Goal: Information Seeking & Learning: Learn about a topic

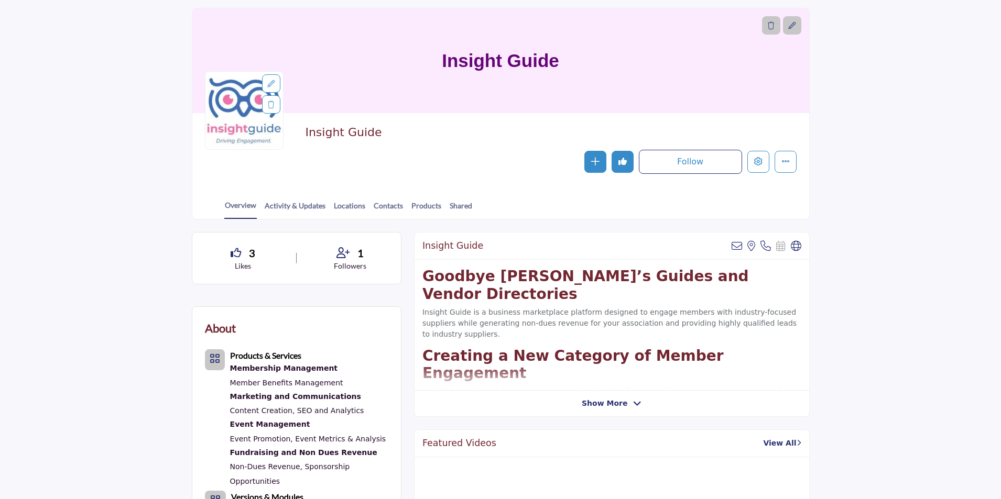
scroll to position [52, 0]
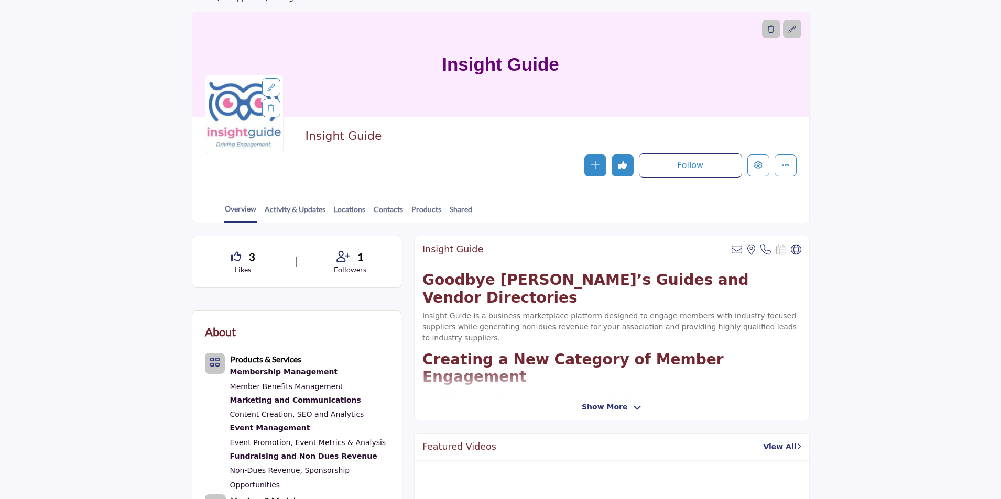
click at [613, 408] on span "Show More" at bounding box center [605, 407] width 46 height 11
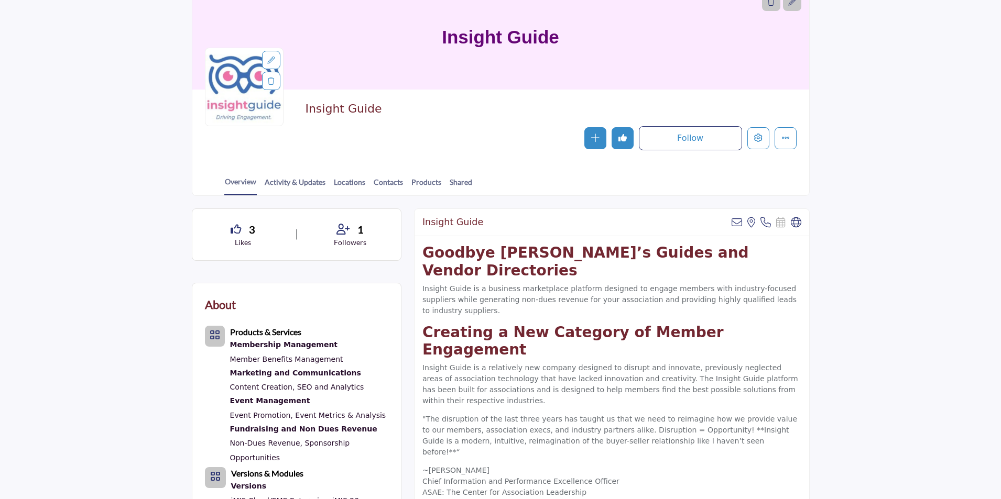
scroll to position [0, 0]
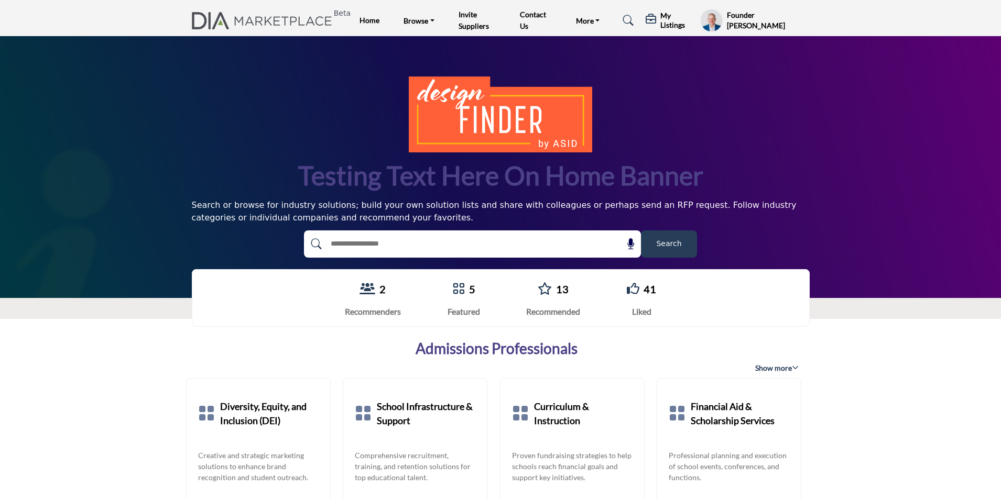
click at [671, 18] on h5 "My Listings" at bounding box center [677, 20] width 35 height 19
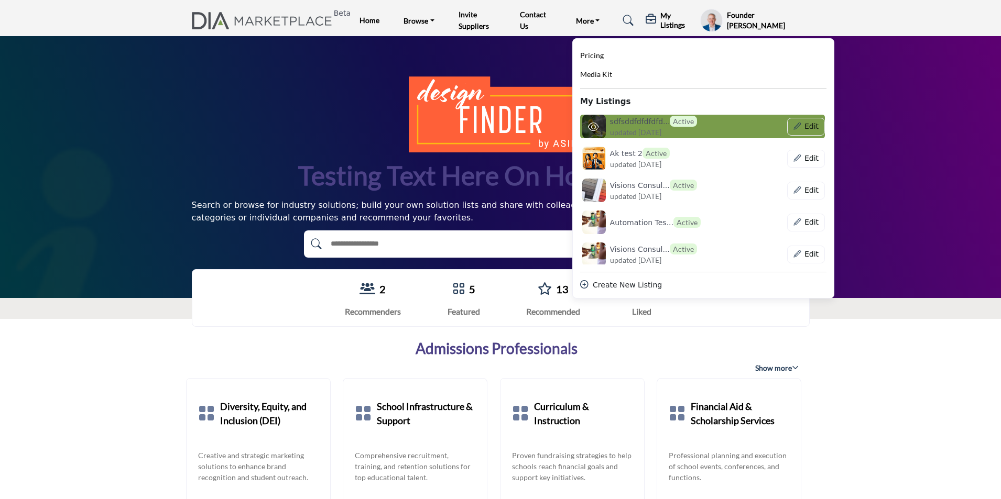
click at [628, 132] on span "updated 14 days ago" at bounding box center [635, 132] width 51 height 11
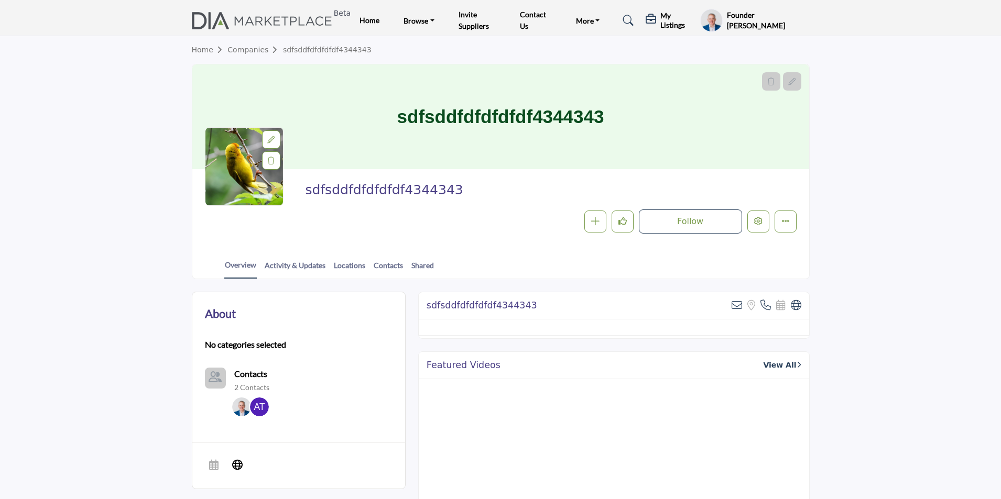
click at [673, 20] on h5 "My Listings" at bounding box center [677, 20] width 35 height 19
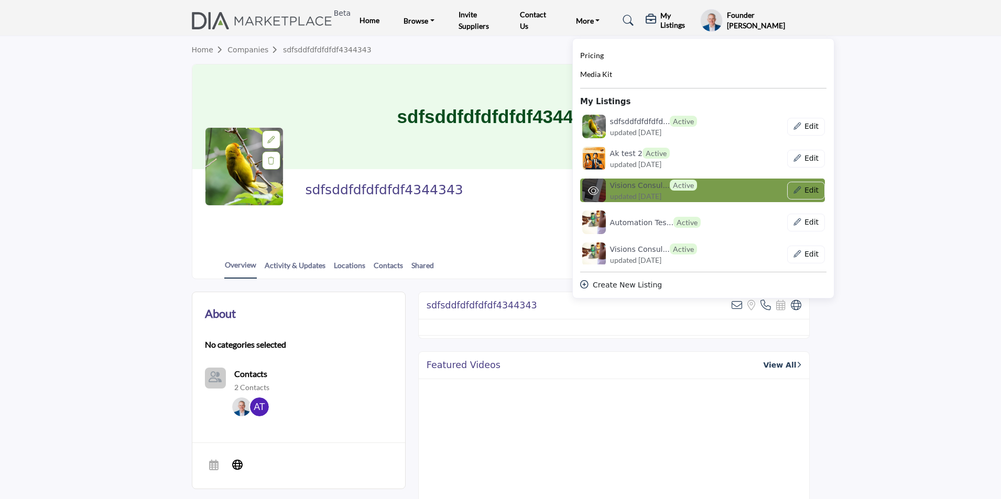
click at [650, 189] on h6 "Visions Consul... Active" at bounding box center [653, 185] width 87 height 11
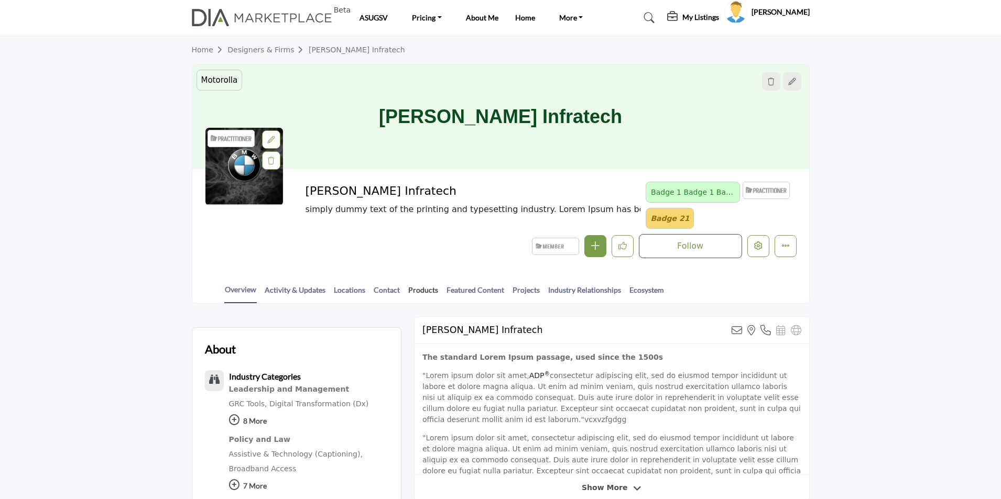
click at [416, 294] on link "Products" at bounding box center [423, 294] width 31 height 18
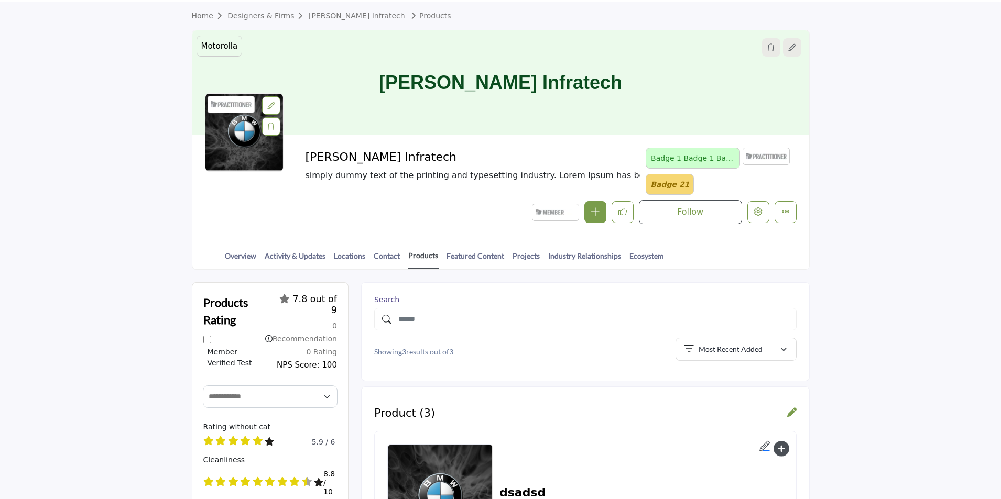
scroll to position [52, 0]
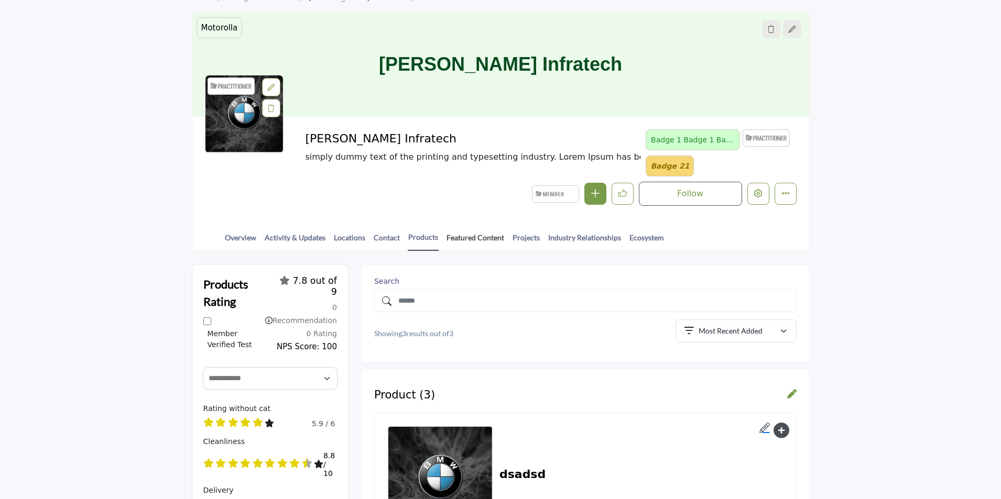
click at [472, 237] on link "Featured Content" at bounding box center [475, 241] width 59 height 18
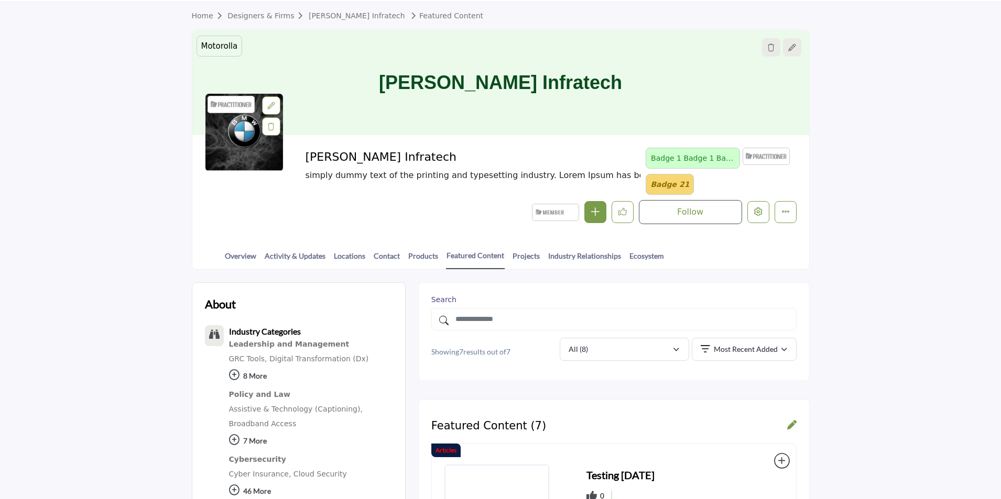
scroll to position [52, 0]
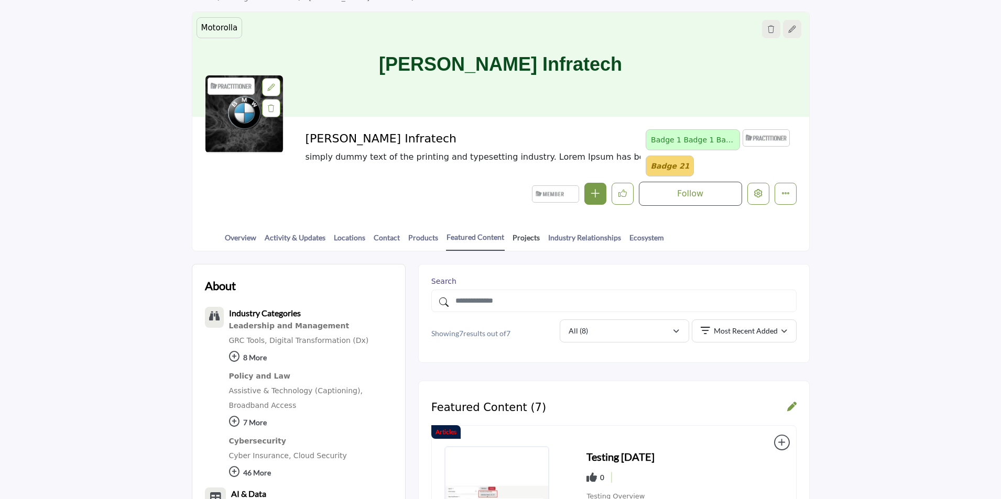
click at [525, 240] on link "Projects" at bounding box center [526, 241] width 28 height 18
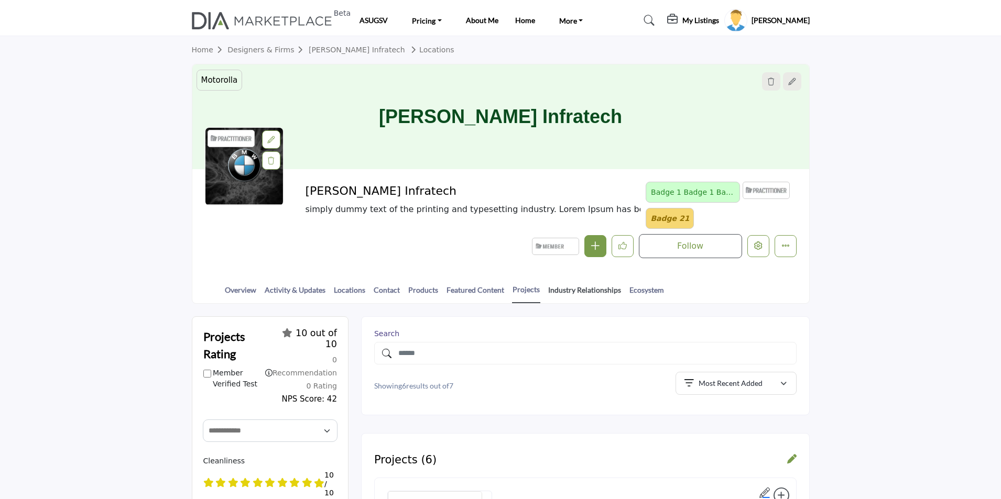
click at [563, 289] on link "Industry Relationships" at bounding box center [585, 294] width 74 height 18
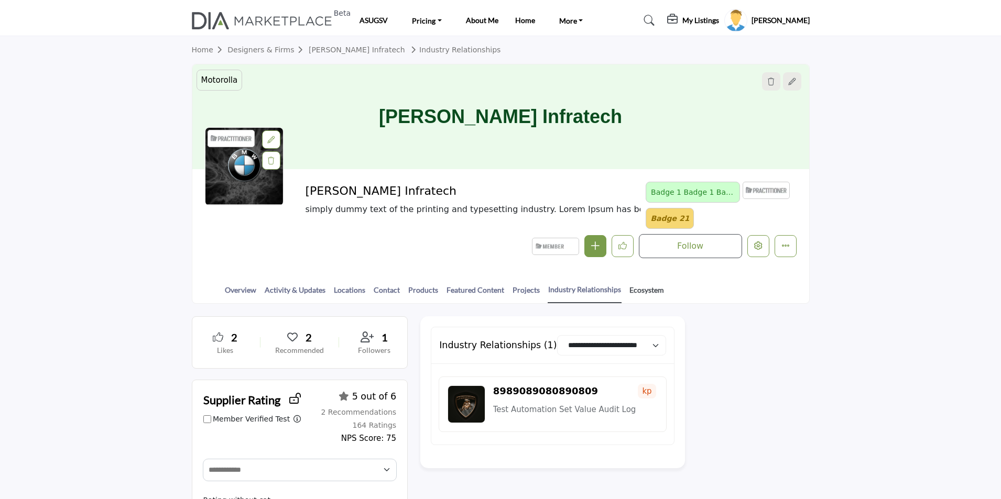
click at [637, 289] on link "Ecosystem" at bounding box center [647, 294] width 36 height 18
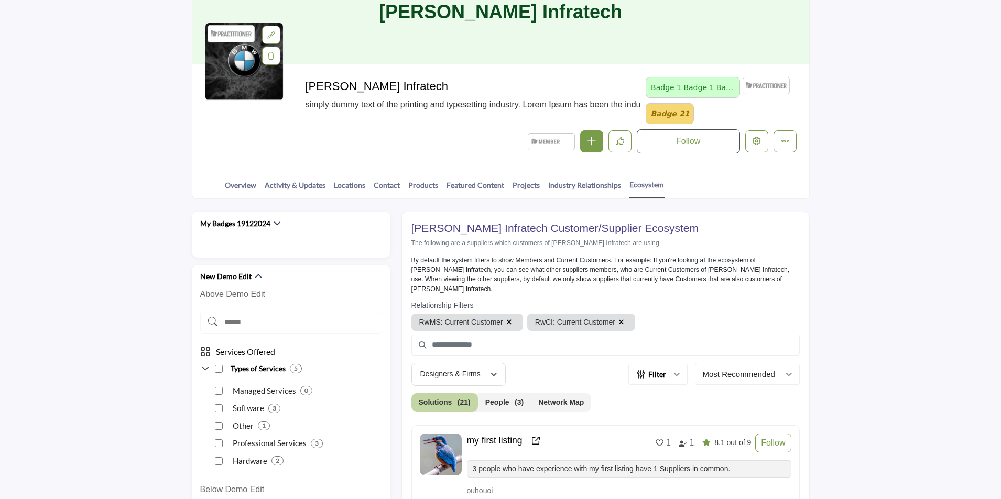
scroll to position [210, 0]
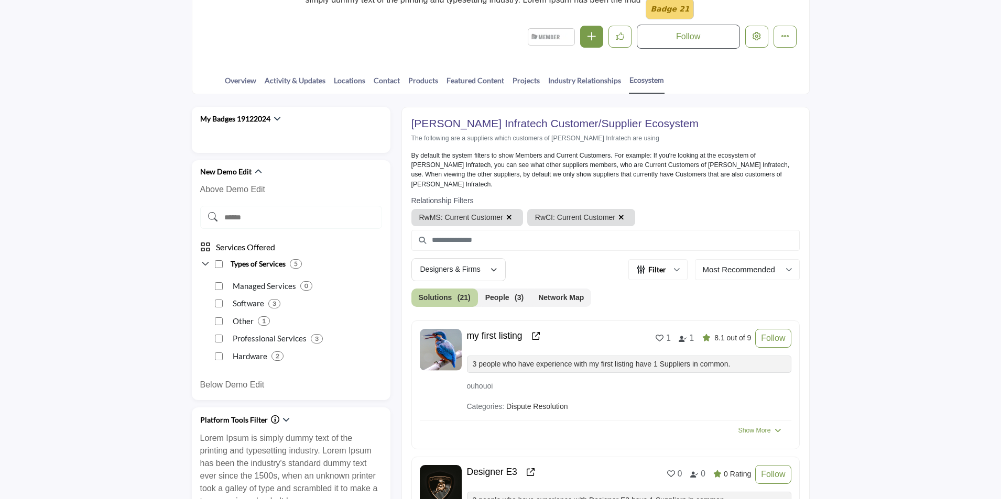
click at [559, 289] on button "Network Map" at bounding box center [561, 298] width 60 height 18
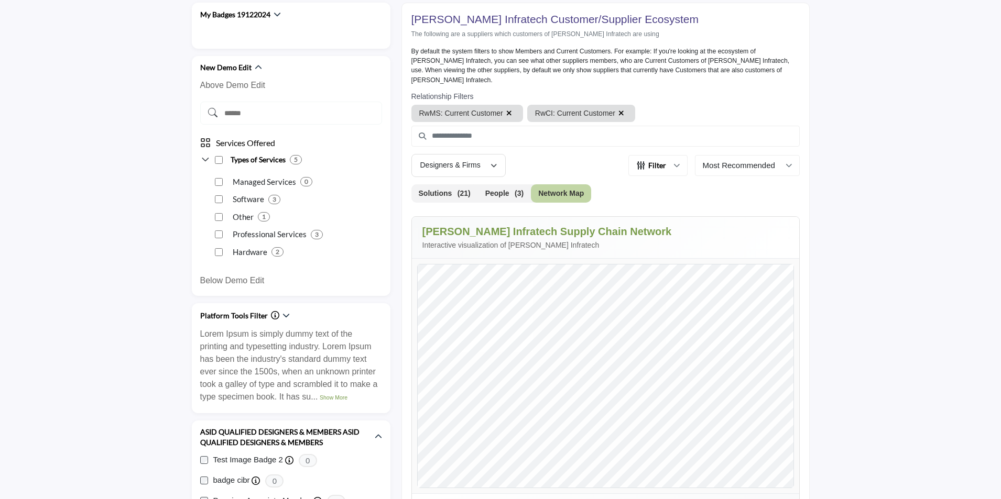
scroll to position [314, 0]
click at [546, 184] on button "Network Map" at bounding box center [561, 193] width 60 height 18
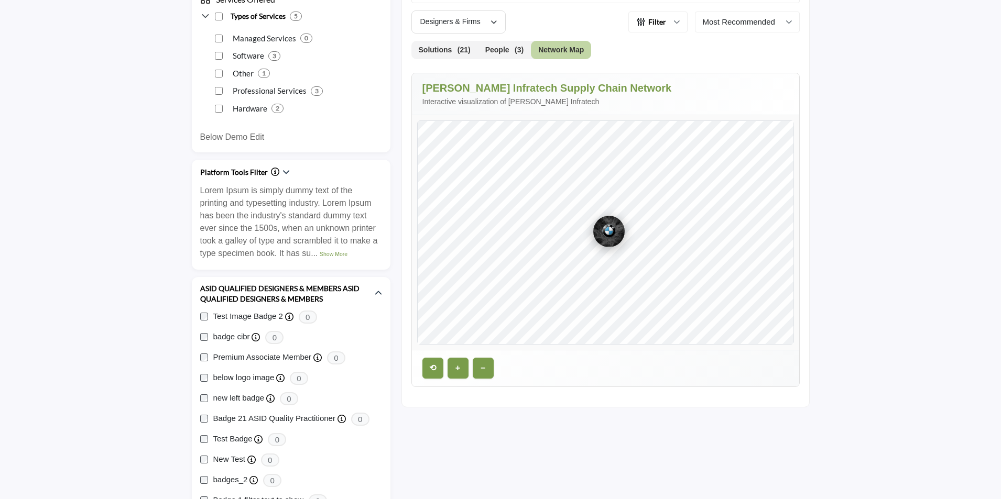
scroll to position [472, 0]
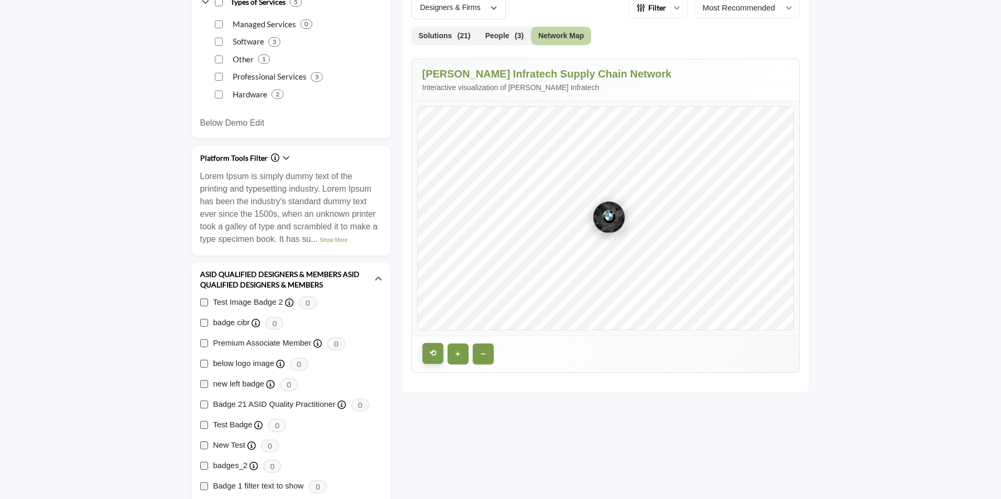
click at [438, 343] on button "⟲" at bounding box center [432, 353] width 21 height 21
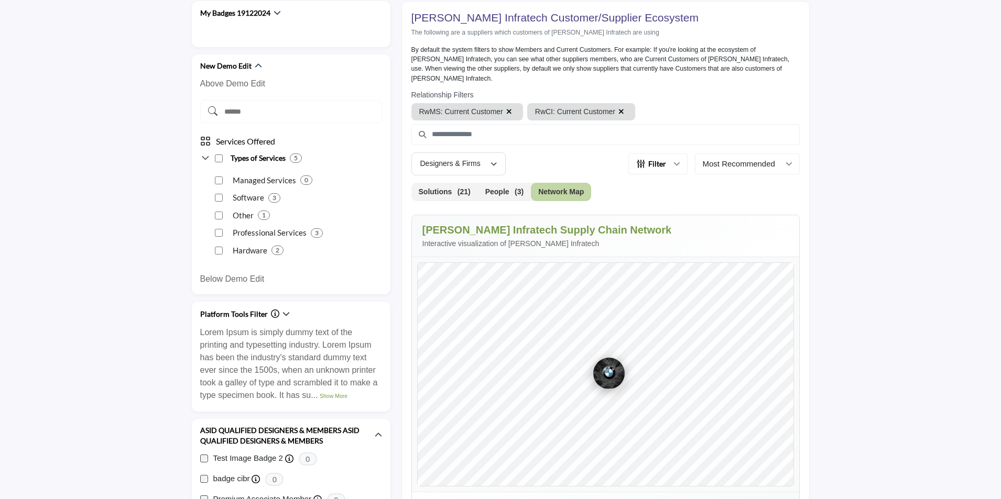
scroll to position [314, 0]
click at [618, 109] on icon "button" at bounding box center [621, 112] width 6 height 7
click at [507, 109] on icon "button" at bounding box center [509, 112] width 6 height 7
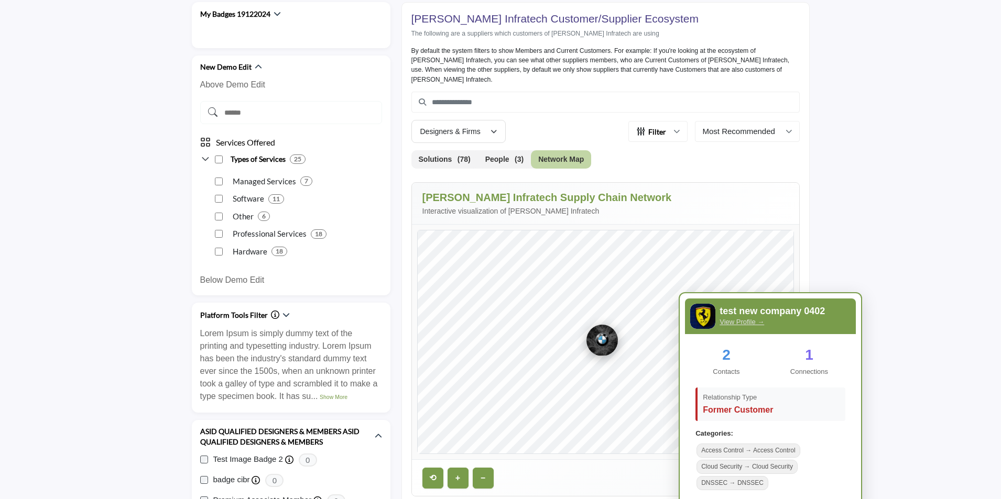
click at [642, 153] on div "By default the system filters to show Members and Current Customers. For exampl…" at bounding box center [605, 277] width 388 height 462
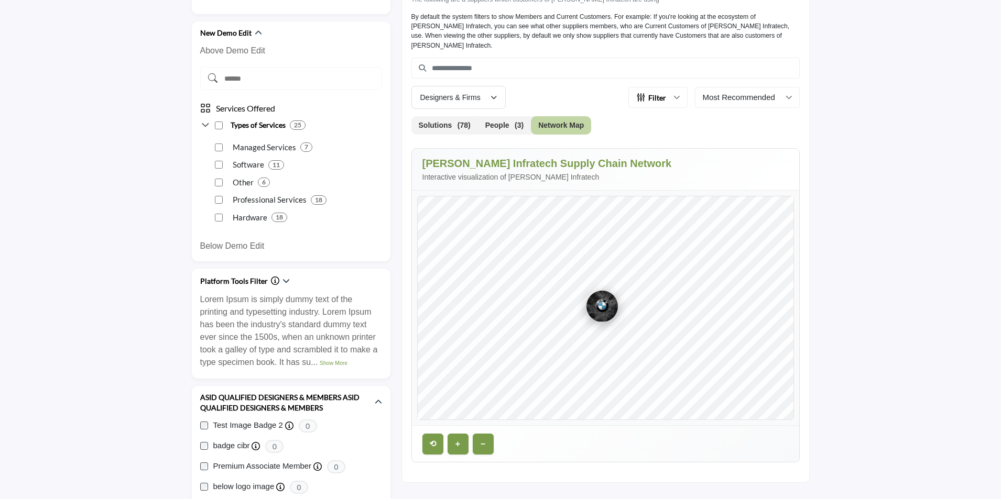
scroll to position [367, 0]
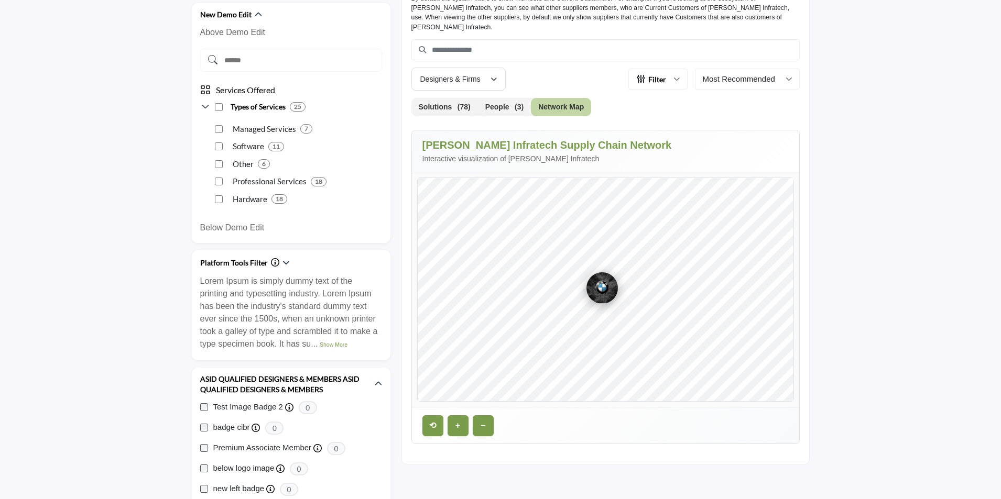
click at [494, 76] on icon "button" at bounding box center [494, 79] width 6 height 7
click at [679, 76] on icon "button" at bounding box center [676, 79] width 6 height 6
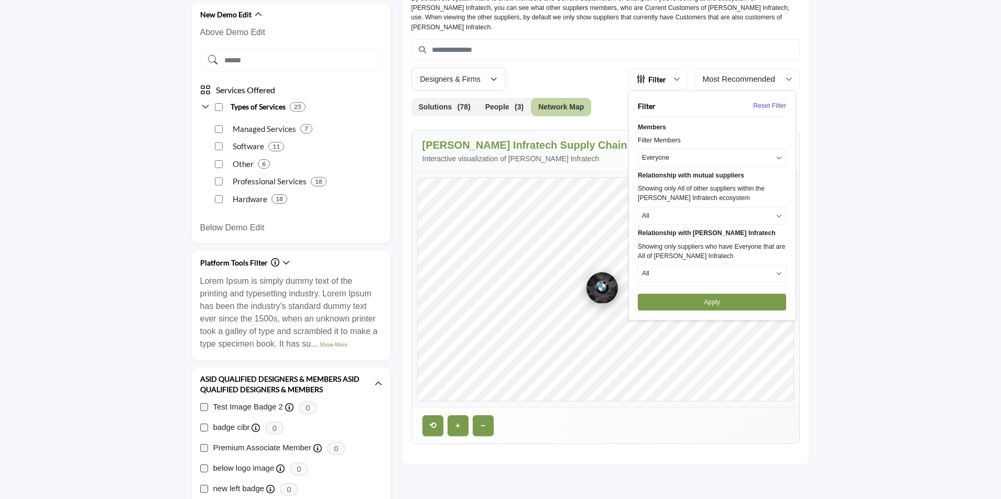
click at [673, 149] on button "Everyone" at bounding box center [712, 158] width 148 height 18
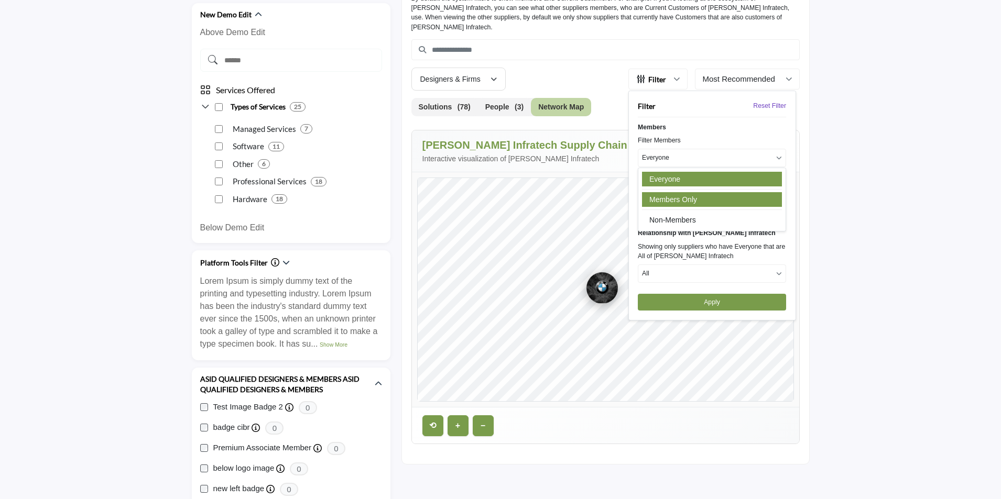
click at [670, 192] on link "Members Only" at bounding box center [712, 199] width 140 height 15
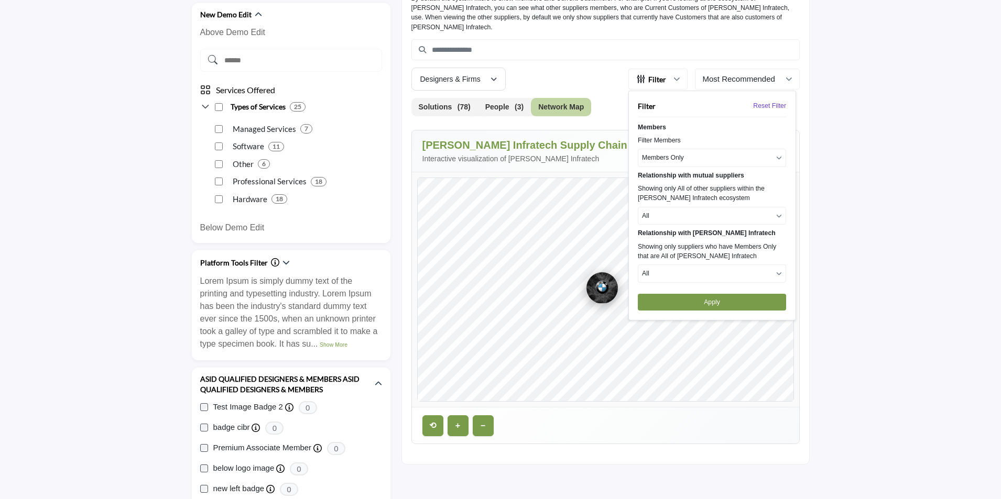
click at [676, 207] on button "All" at bounding box center [712, 216] width 148 height 18
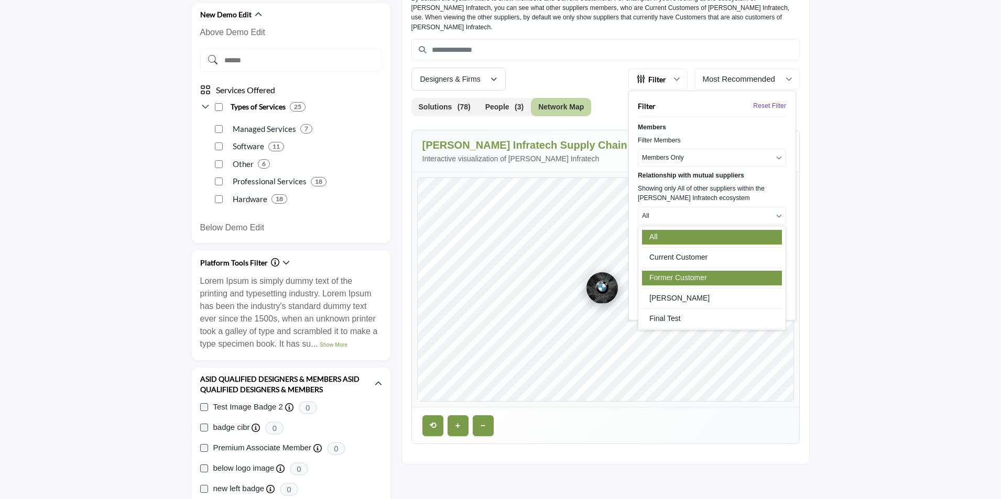
click at [669, 271] on link "Former Customer" at bounding box center [712, 278] width 140 height 15
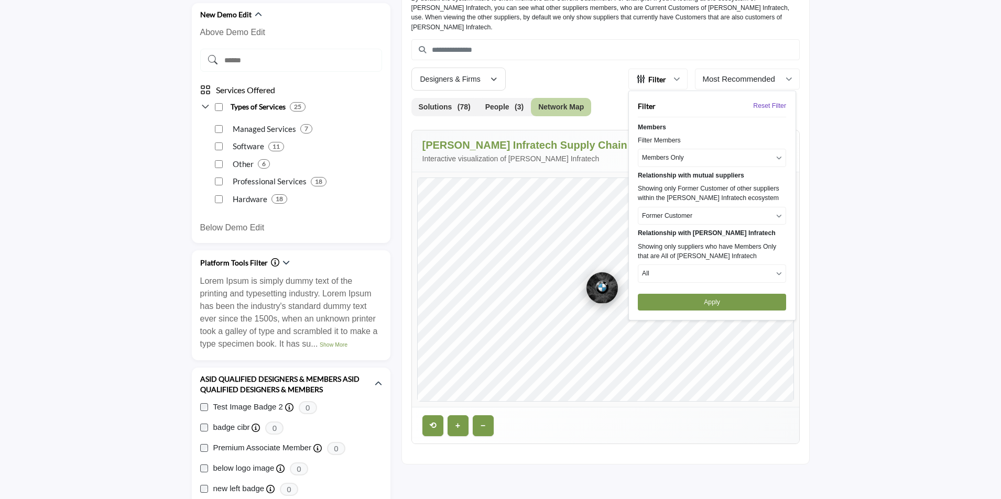
click at [686, 294] on button "Apply" at bounding box center [712, 302] width 148 height 17
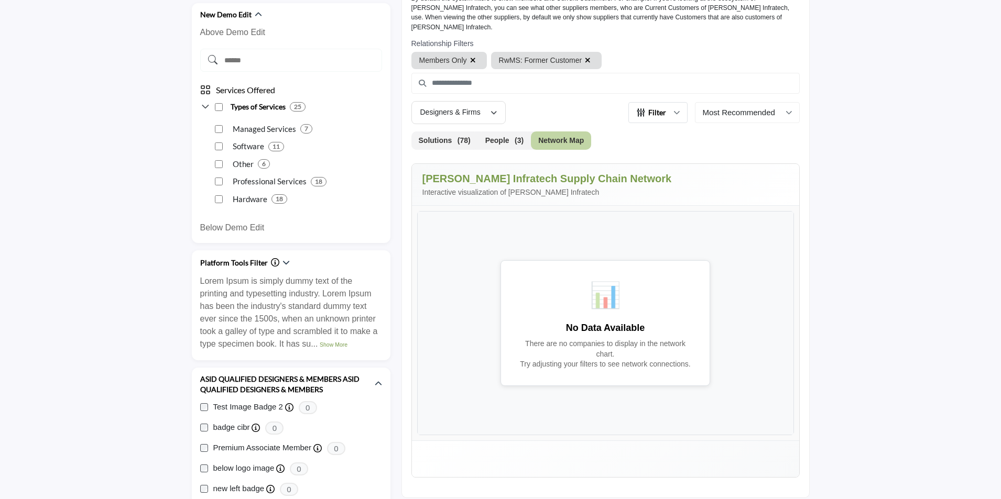
click at [676, 110] on icon "button" at bounding box center [676, 113] width 6 height 6
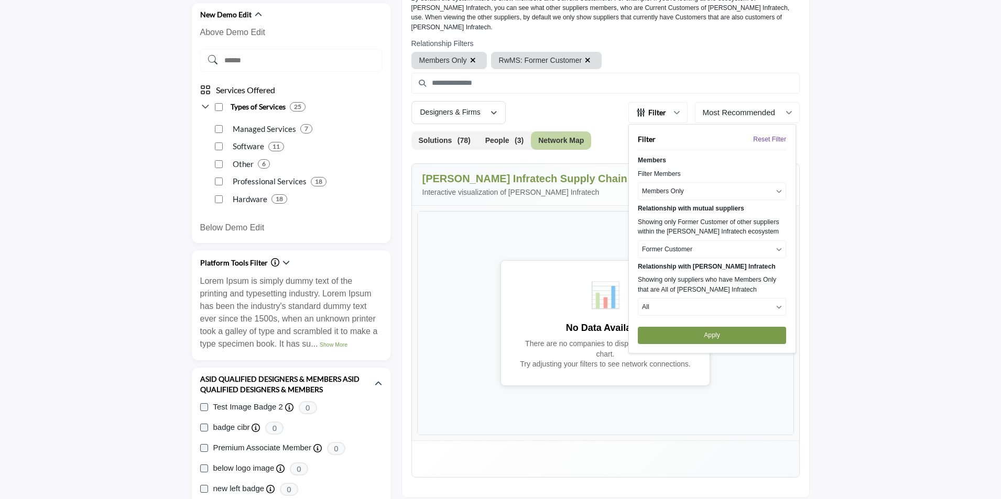
click at [716, 184] on button "Members Only" at bounding box center [712, 191] width 148 height 18
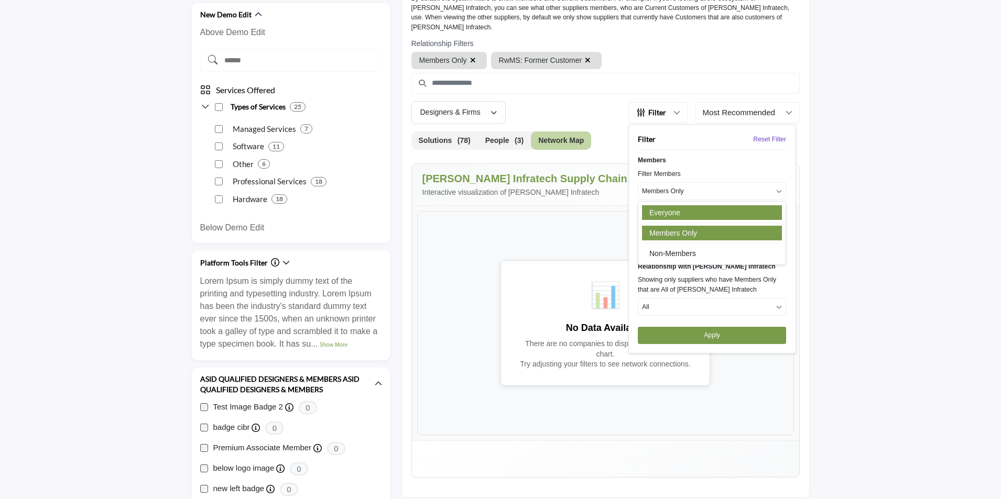
click at [674, 205] on link "Everyone" at bounding box center [712, 212] width 140 height 15
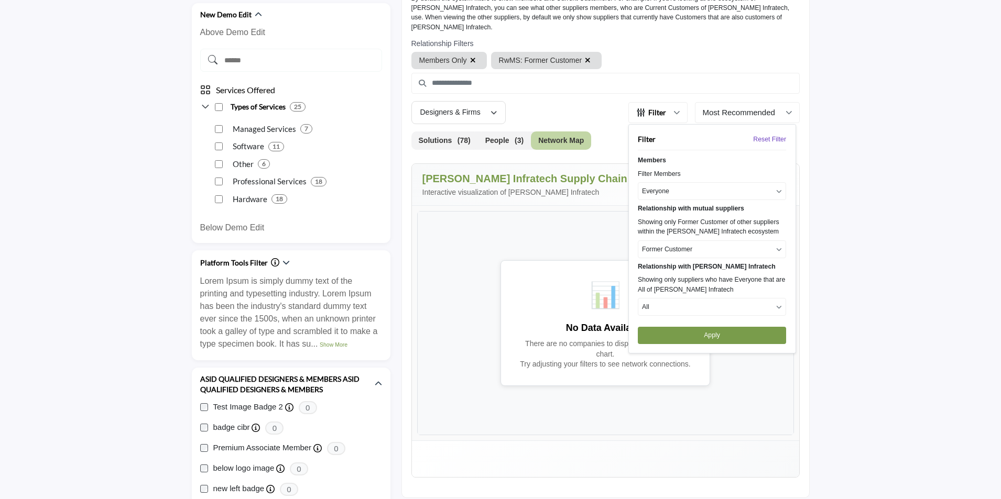
click at [694, 327] on button "Apply" at bounding box center [712, 335] width 148 height 17
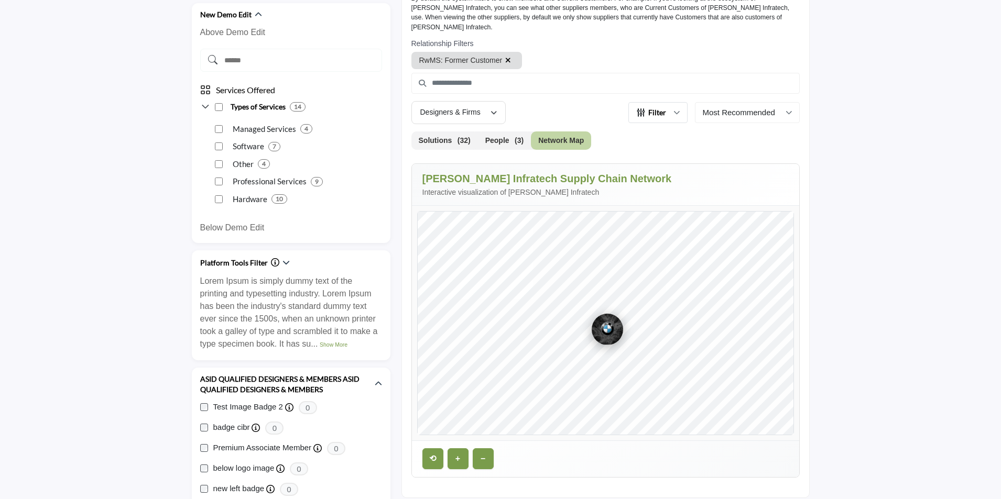
click at [663, 107] on span "Filter" at bounding box center [651, 112] width 30 height 11
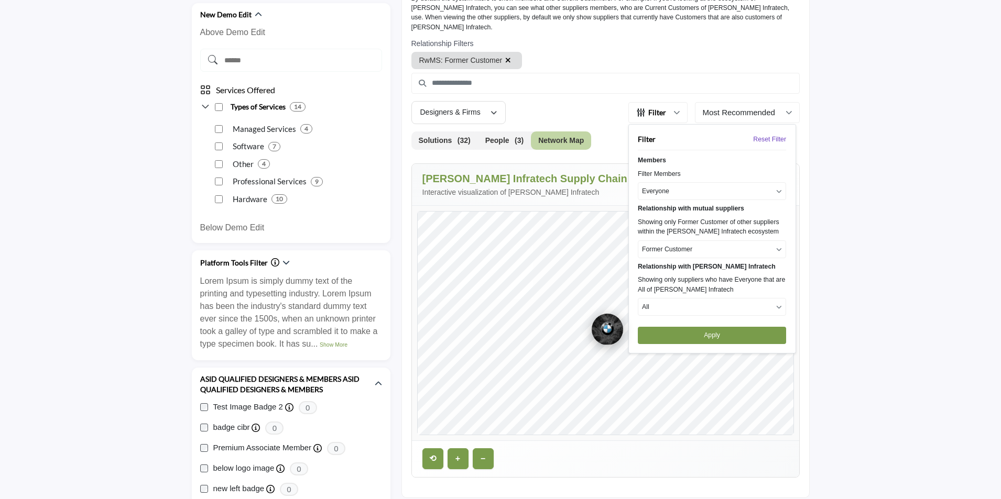
click at [681, 191] on div "Filter Reset Filter Members Filter Members Everyone Everyone Non-Members" at bounding box center [712, 239] width 168 height 230
click at [680, 182] on button "Everyone" at bounding box center [712, 191] width 148 height 18
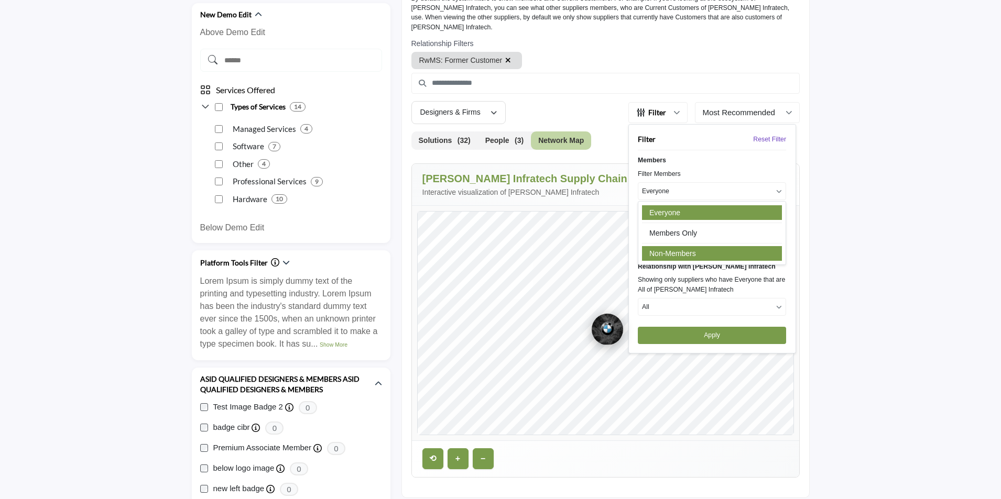
click at [670, 246] on link "Non-Members" at bounding box center [712, 253] width 140 height 15
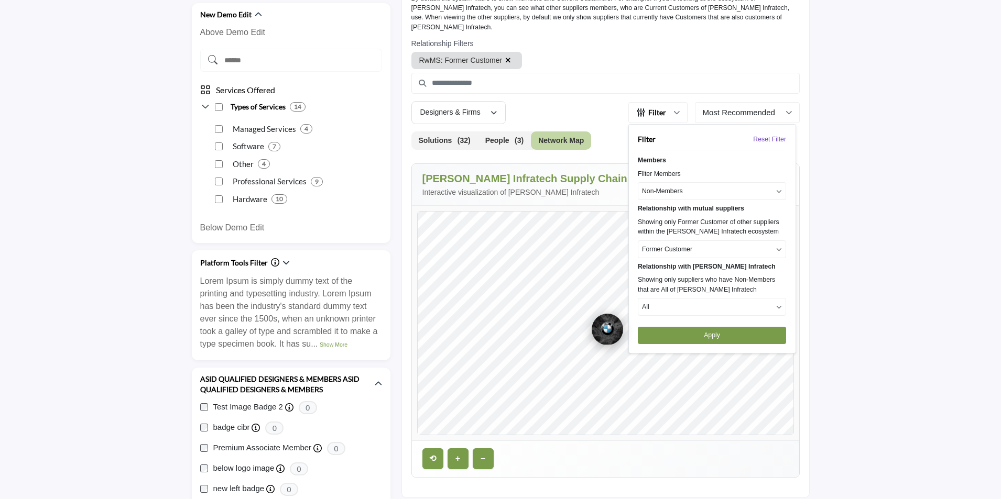
click at [700, 327] on button "Apply" at bounding box center [712, 335] width 148 height 17
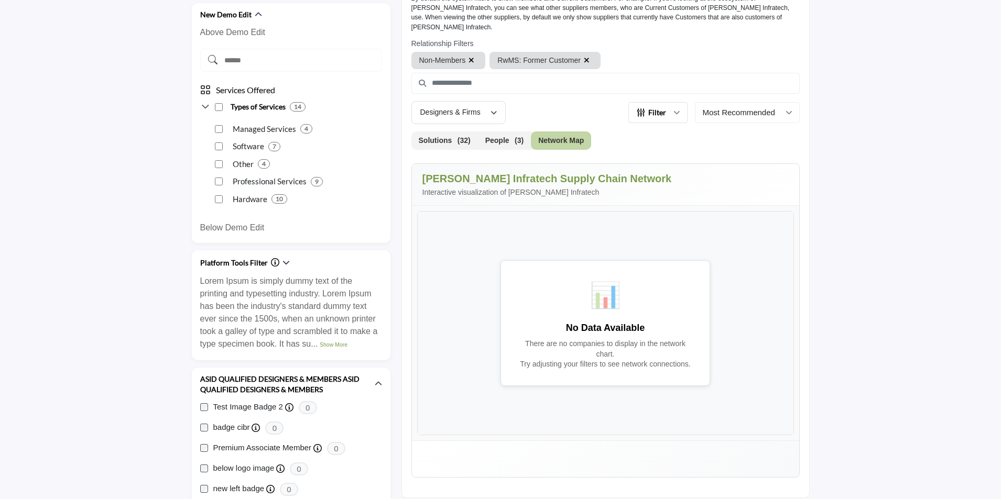
click at [646, 107] on span "Filter" at bounding box center [651, 112] width 30 height 11
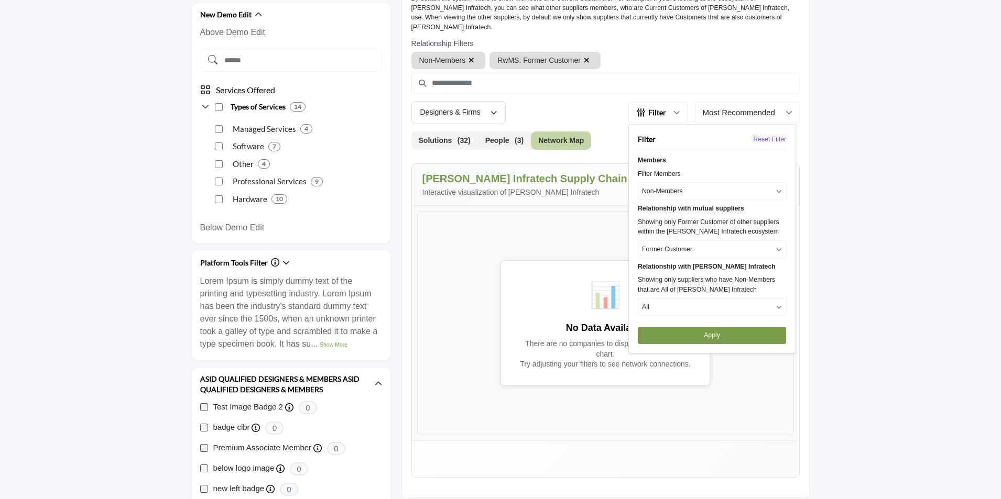
click at [681, 298] on button "All" at bounding box center [712, 307] width 148 height 18
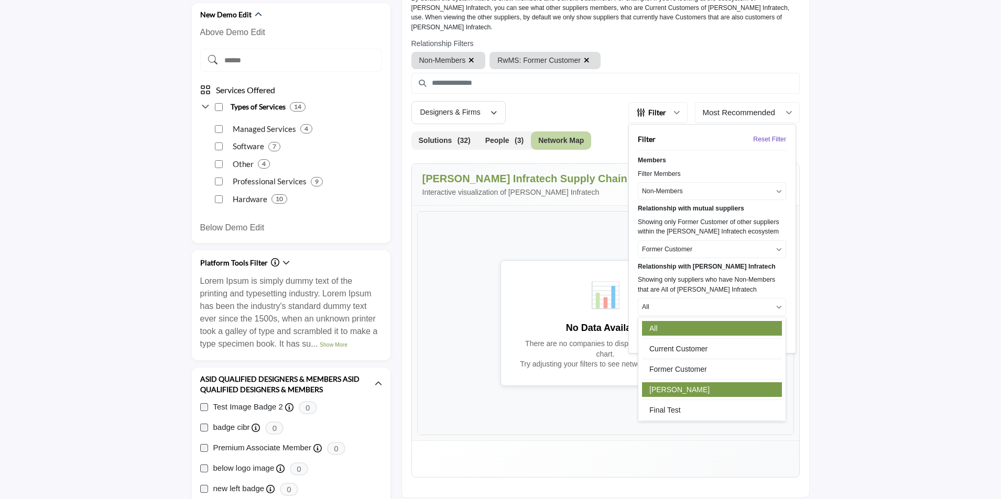
click at [674, 383] on link "[PERSON_NAME]" at bounding box center [712, 390] width 140 height 15
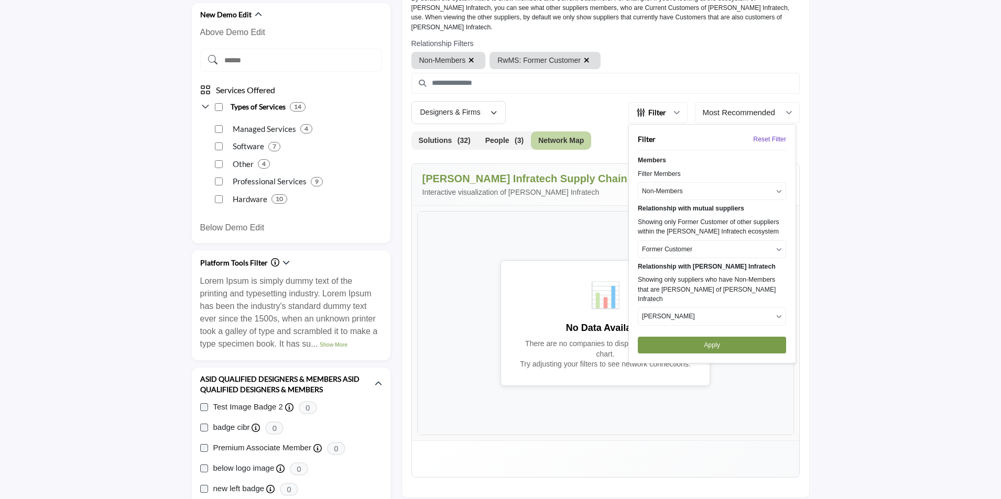
click at [678, 182] on button "Non-Members" at bounding box center [712, 191] width 148 height 18
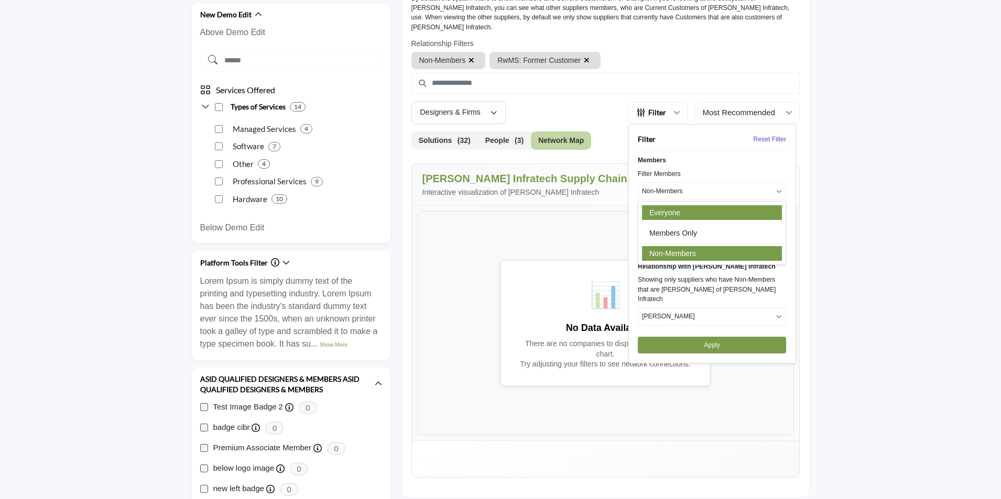
click at [663, 205] on link "Everyone" at bounding box center [712, 212] width 140 height 15
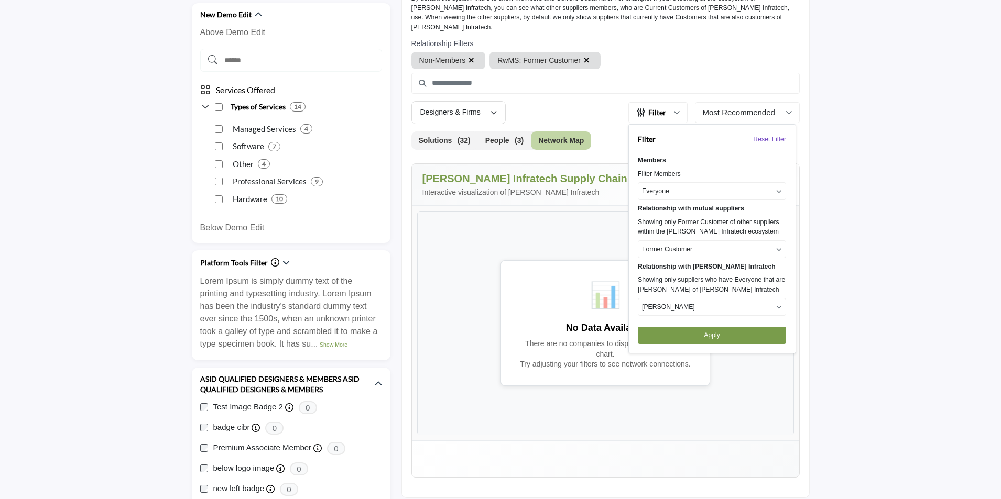
click at [695, 327] on button "Apply" at bounding box center [712, 335] width 148 height 17
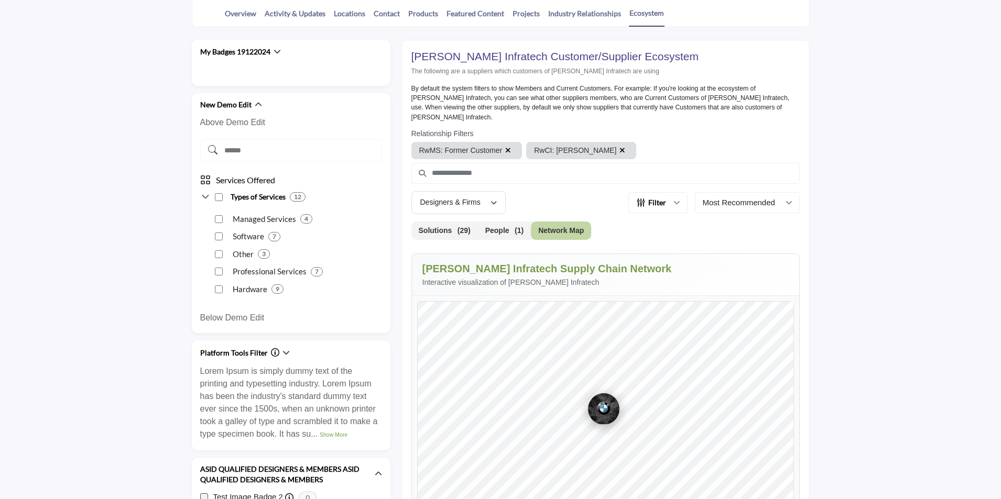
scroll to position [262, 0]
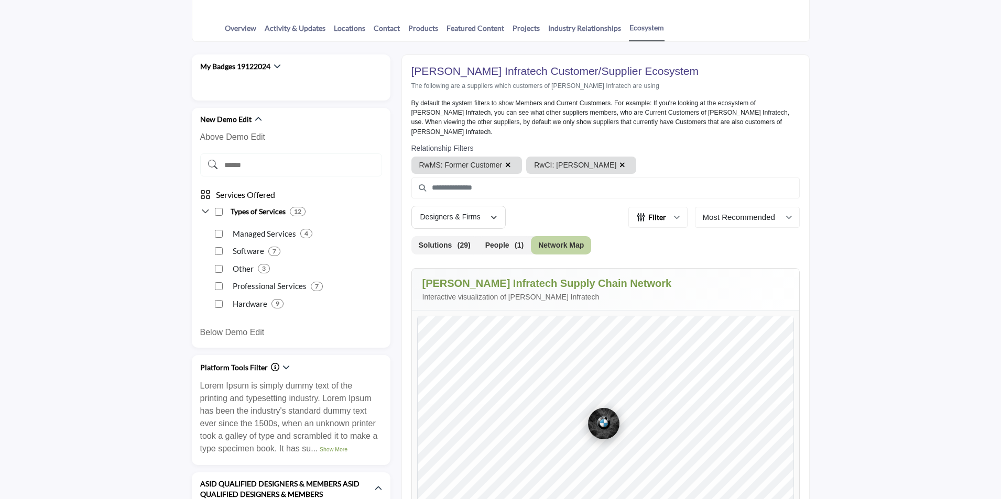
click at [495, 214] on icon "button" at bounding box center [494, 217] width 6 height 7
click at [460, 274] on link "Developers" at bounding box center [464, 272] width 96 height 15
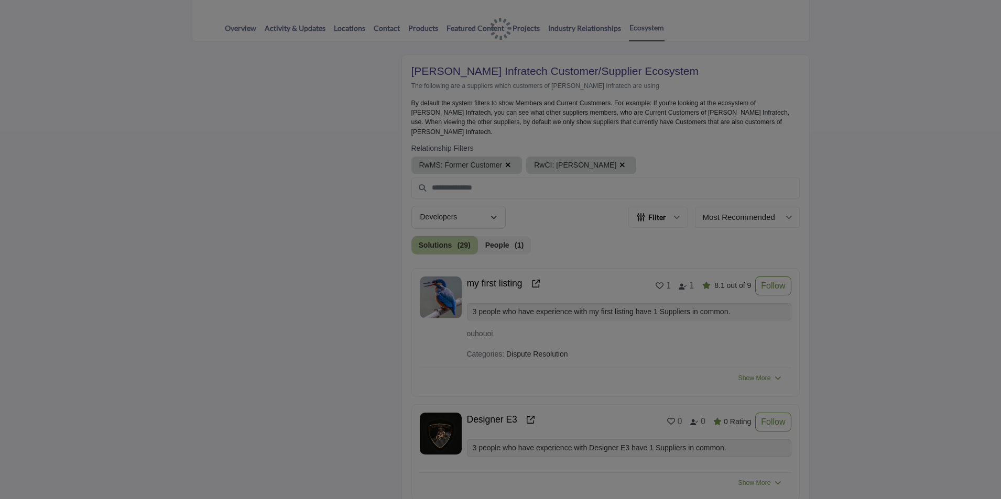
click at [495, 214] on icon "button" at bounding box center [494, 217] width 6 height 7
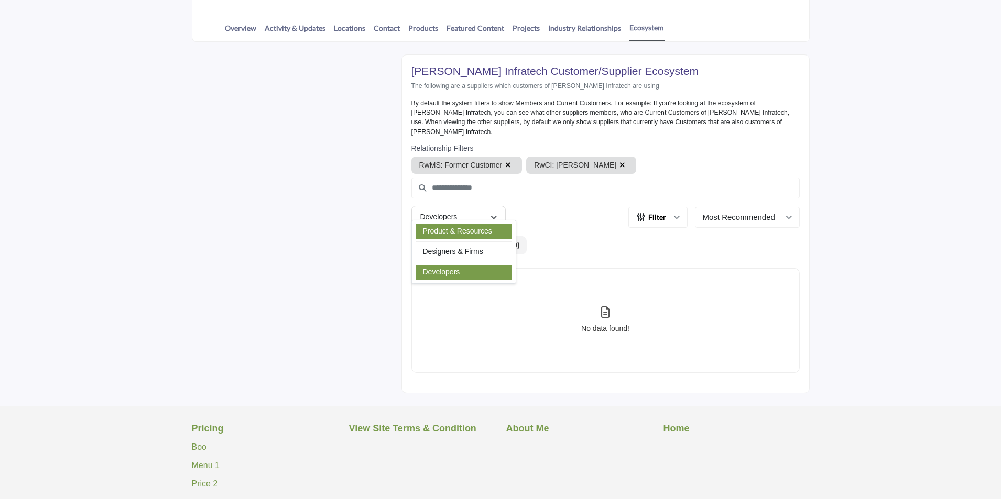
click at [470, 232] on link "Product & Resources" at bounding box center [464, 231] width 96 height 15
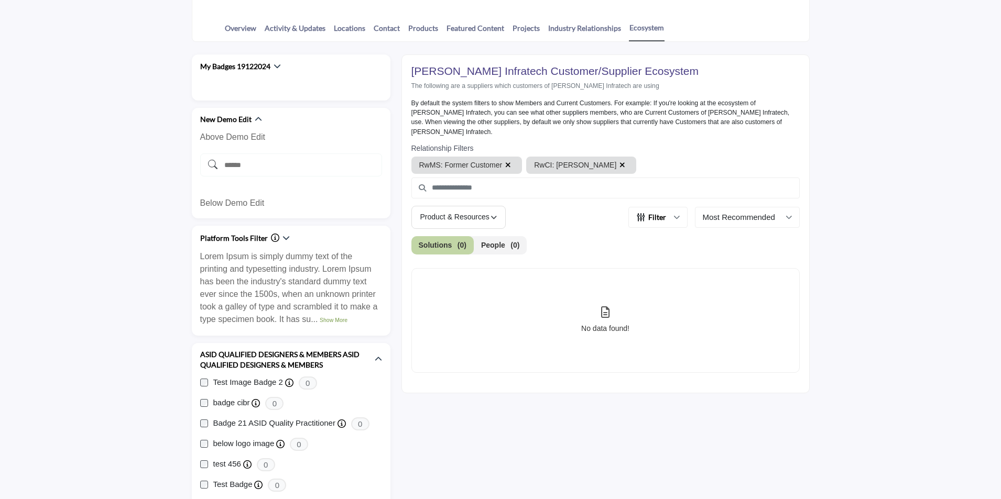
click at [484, 211] on div "Product & Resources" at bounding box center [455, 217] width 70 height 13
click at [466, 251] on link "Designers & Firms" at bounding box center [464, 252] width 96 height 15
